Goal: Task Accomplishment & Management: Manage account settings

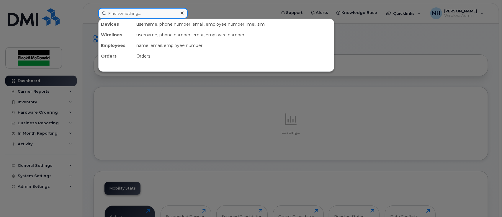
click at [132, 16] on input at bounding box center [142, 13] width 89 height 11
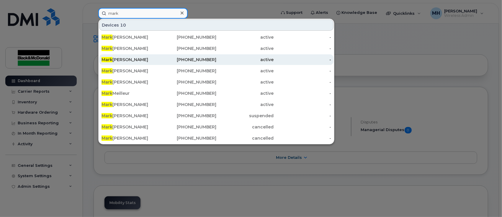
type input "mark"
click at [126, 59] on div "[PERSON_NAME]" at bounding box center [131, 60] width 58 height 6
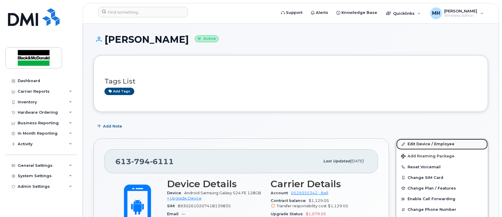
click at [426, 144] on link "Edit Device / Employee" at bounding box center [443, 144] width 92 height 11
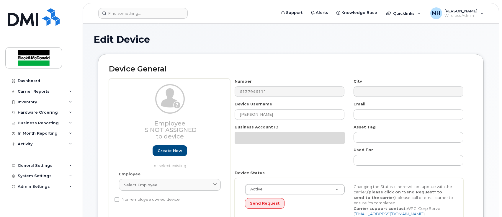
select select "91405"
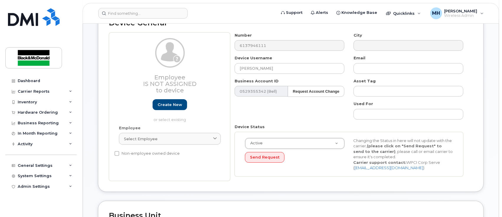
scroll to position [118, 0]
